Goal: Task Accomplishment & Management: Use online tool/utility

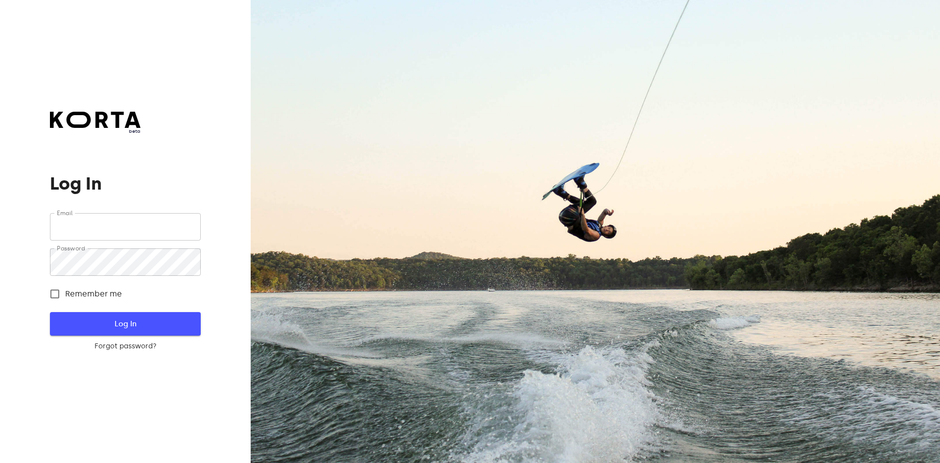
type input "[EMAIL_ADDRESS][DOMAIN_NAME]"
click at [124, 322] on span "Log In" at bounding box center [125, 323] width 119 height 13
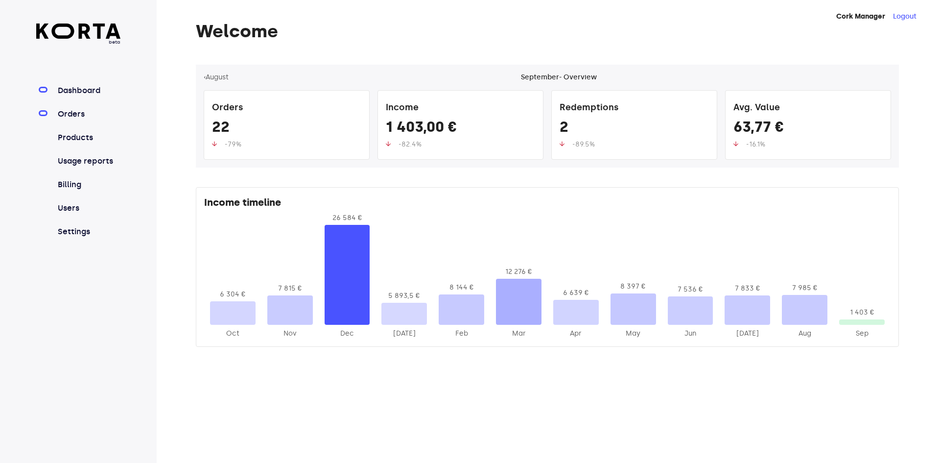
click at [76, 117] on link "Orders" at bounding box center [88, 114] width 65 height 12
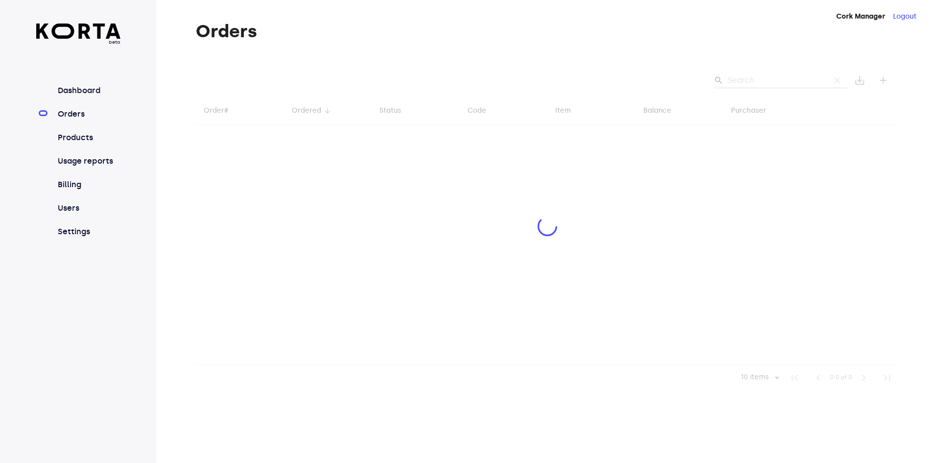
click at [739, 77] on div at bounding box center [547, 227] width 703 height 325
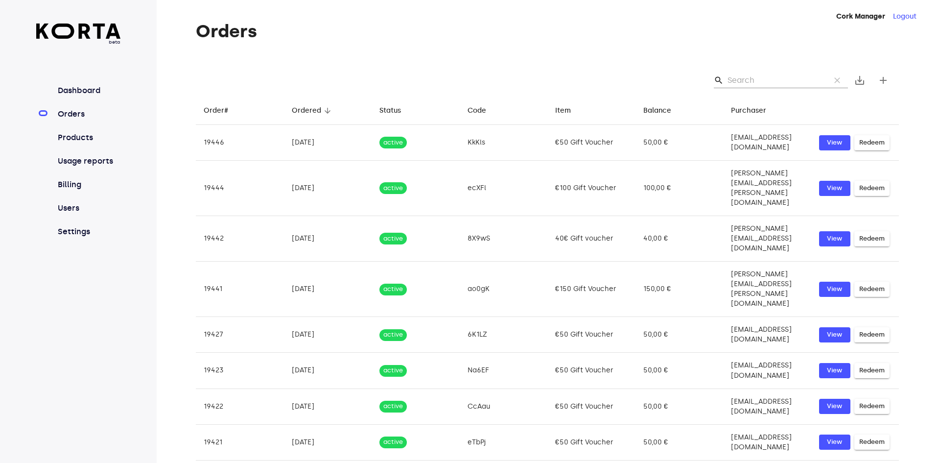
click at [773, 87] on input "Search" at bounding box center [774, 80] width 95 height 16
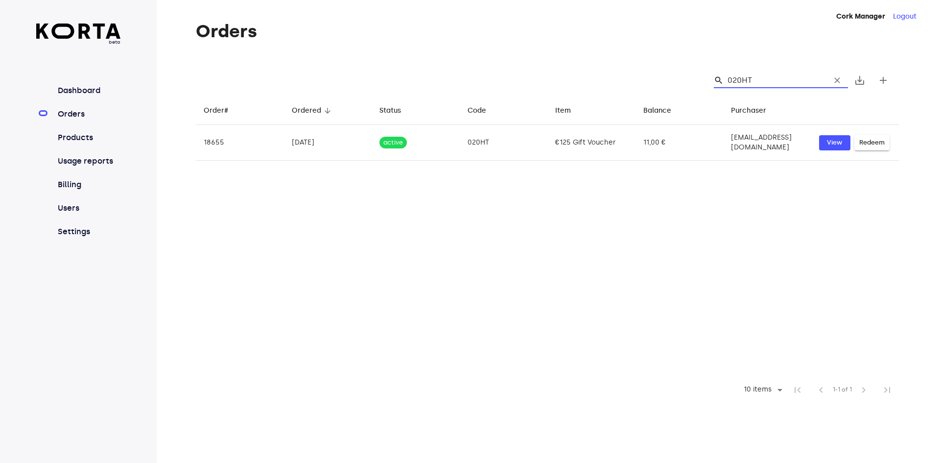
drag, startPoint x: 775, startPoint y: 76, endPoint x: 726, endPoint y: 78, distance: 49.0
click at [726, 78] on div "search 020HT clear" at bounding box center [781, 80] width 134 height 16
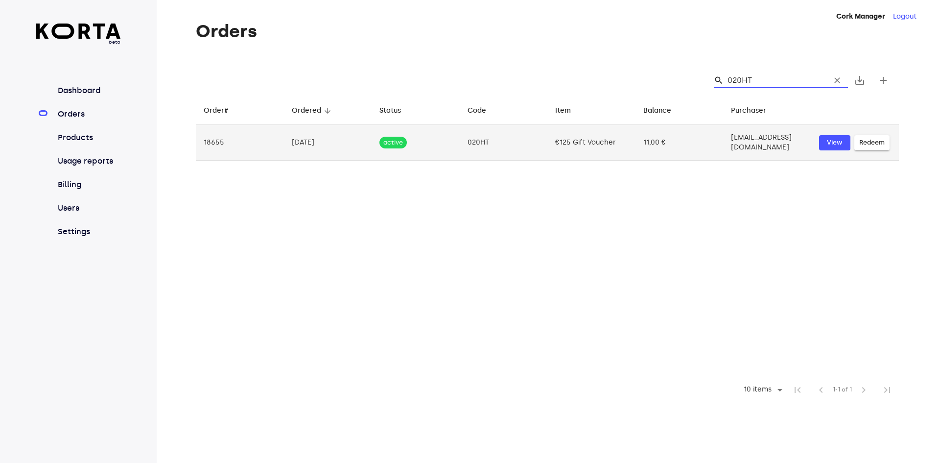
type input "020HT"
click at [872, 139] on span "Redeem" at bounding box center [871, 142] width 25 height 11
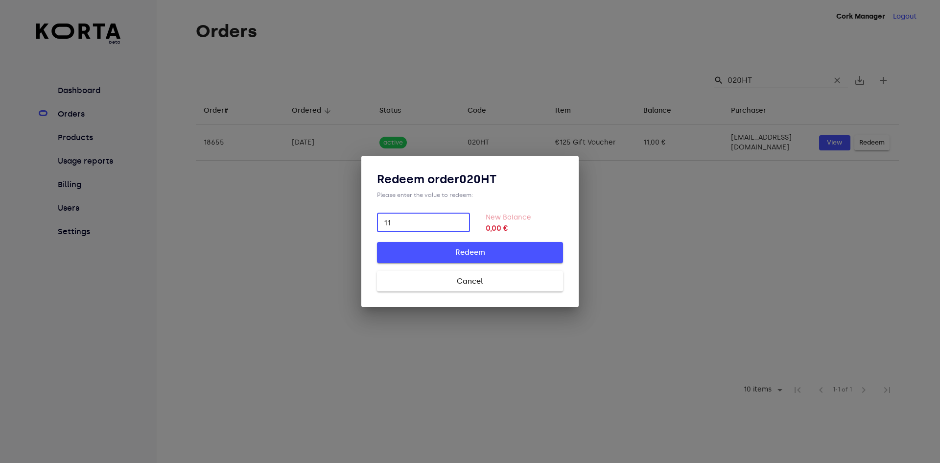
type input "11"
click at [512, 250] on span "Redeem" at bounding box center [470, 252] width 155 height 13
